Goal: Information Seeking & Learning: Learn about a topic

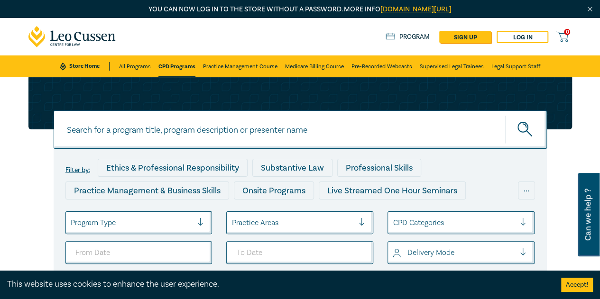
click at [218, 142] on input at bounding box center [300, 130] width 493 height 38
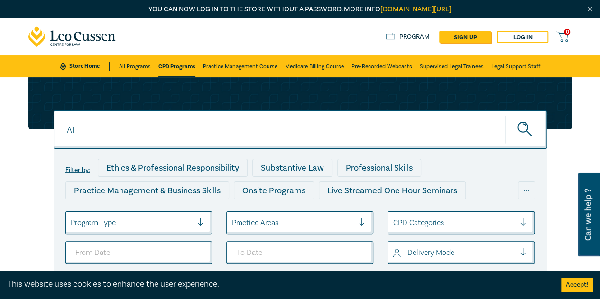
type input "AI"
click at [505, 115] on button "submit" at bounding box center [526, 129] width 42 height 29
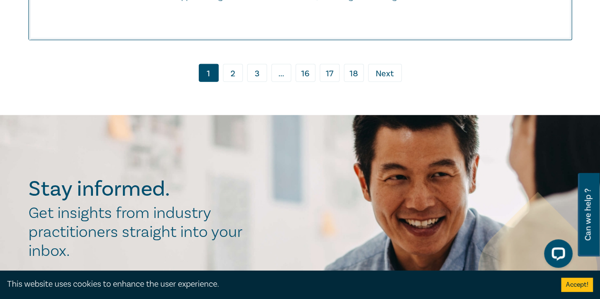
scroll to position [4767, 0]
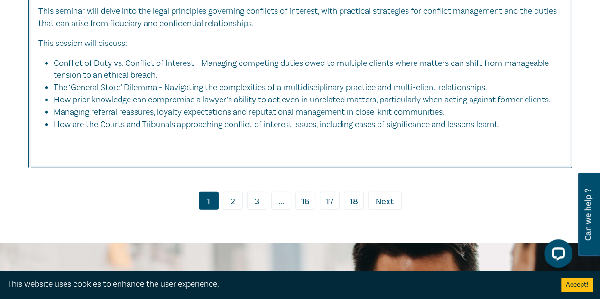
click at [232, 210] on link "2" at bounding box center [233, 201] width 20 height 18
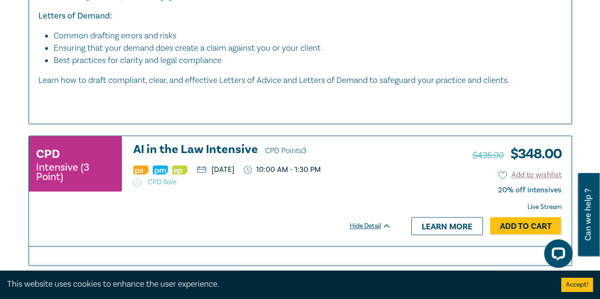
scroll to position [2120, 0]
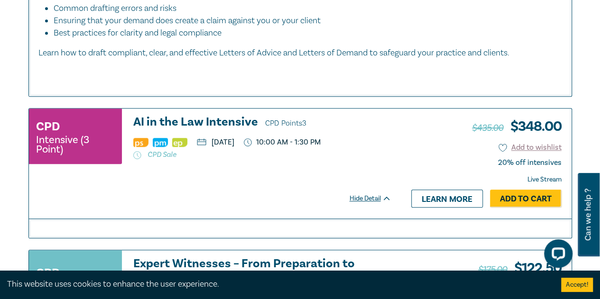
click at [224, 130] on h3 "AI in the Law Intensive CPD Points 3" at bounding box center [262, 123] width 258 height 14
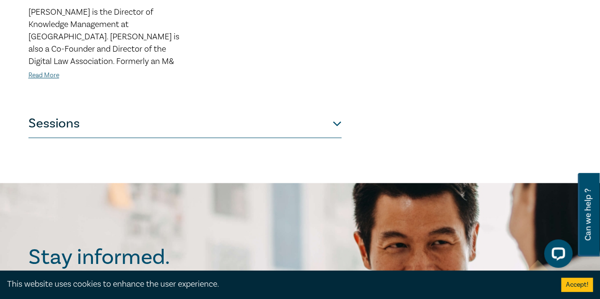
scroll to position [518, 0]
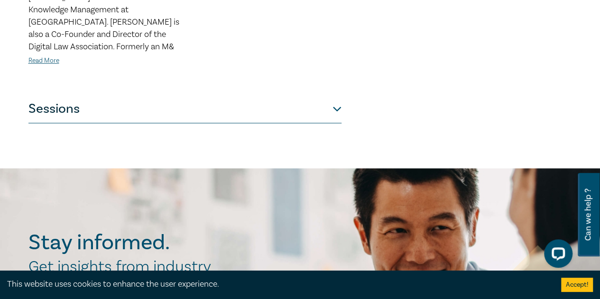
click at [285, 104] on button "Sessions" at bounding box center [184, 109] width 313 height 28
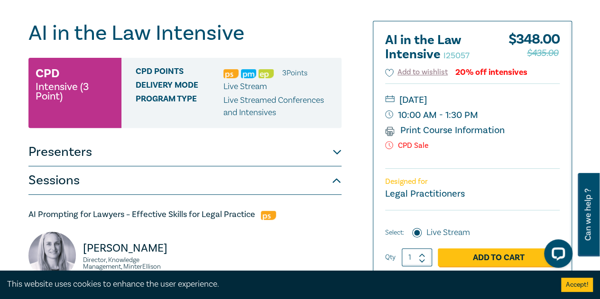
scroll to position [0, 0]
